Goal: Information Seeking & Learning: Learn about a topic

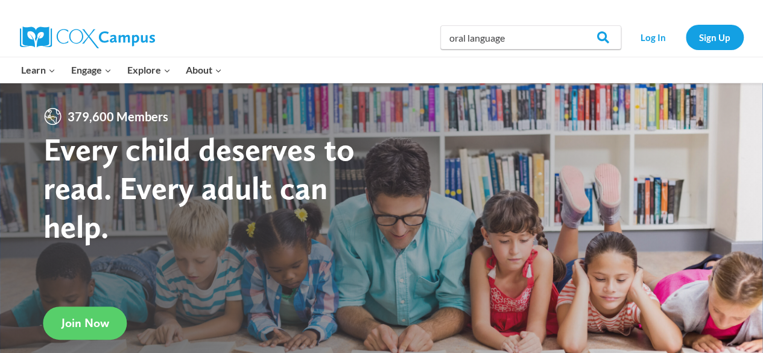
type input "oral language"
click at [574, 25] on input "Search" at bounding box center [597, 37] width 47 height 24
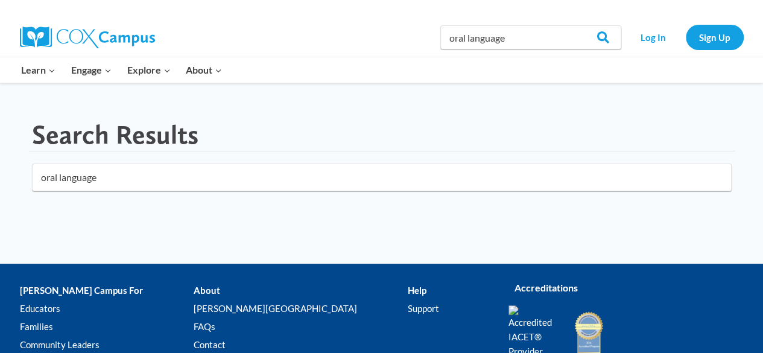
scroll to position [60, 0]
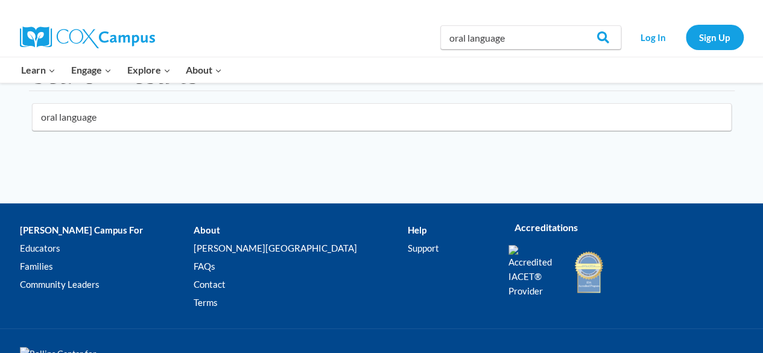
click at [230, 120] on input "oral language" at bounding box center [381, 117] width 699 height 28
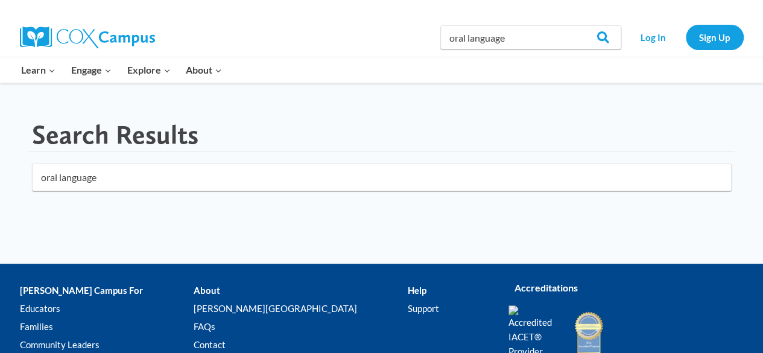
click button "submit" at bounding box center [0, 0] width 0 height 0
click at [164, 171] on input "oral language" at bounding box center [381, 177] width 699 height 28
click at [152, 171] on input "oral language" at bounding box center [381, 177] width 699 height 28
